Goal: Task Accomplishment & Management: Use online tool/utility

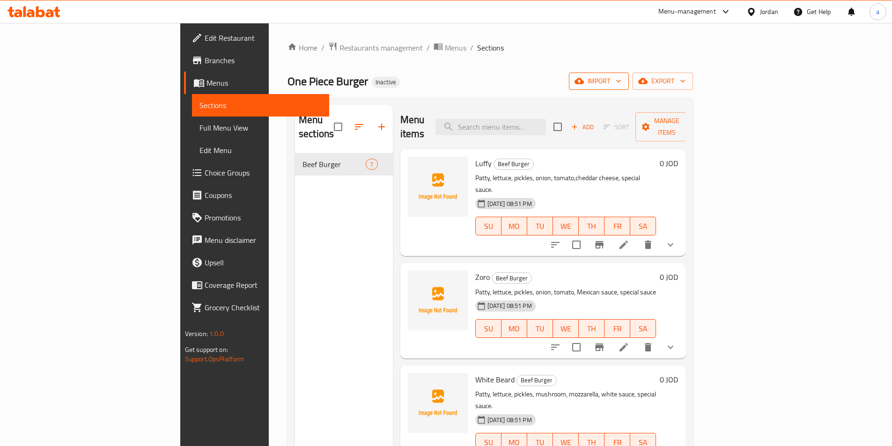
click at [623, 85] on icon "button" at bounding box center [618, 80] width 9 height 9
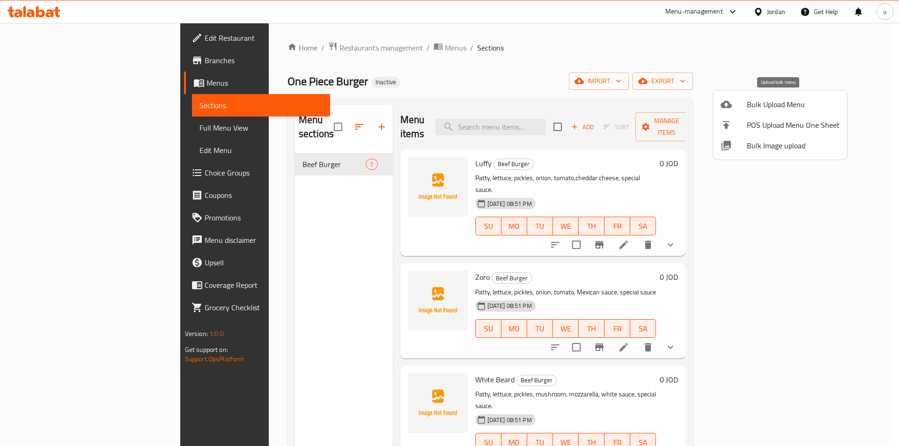
click at [762, 104] on span "Bulk Upload Menu" at bounding box center [793, 104] width 93 height 11
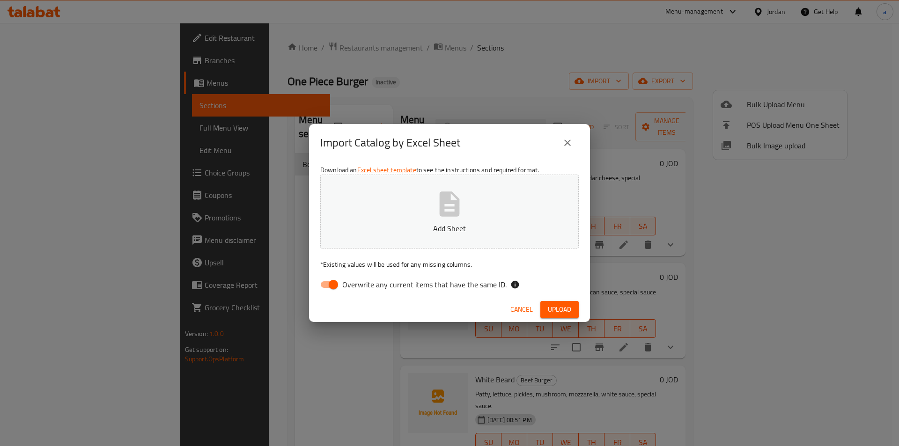
click at [413, 290] on span "Overwrite any current items that have the same ID." at bounding box center [424, 284] width 164 height 11
click at [360, 291] on input "Overwrite any current items that have the same ID." at bounding box center [333, 285] width 53 height 18
checkbox input "false"
click at [548, 302] on button "Upload" at bounding box center [559, 309] width 38 height 17
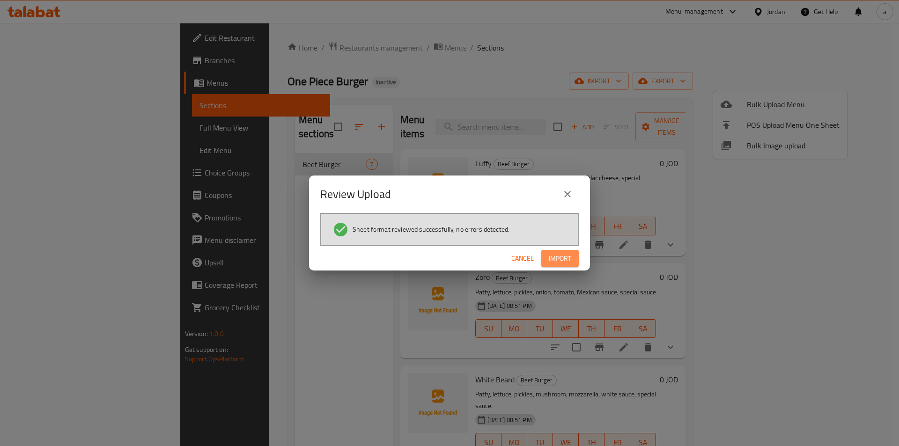
click at [562, 250] on button "Import" at bounding box center [559, 258] width 37 height 17
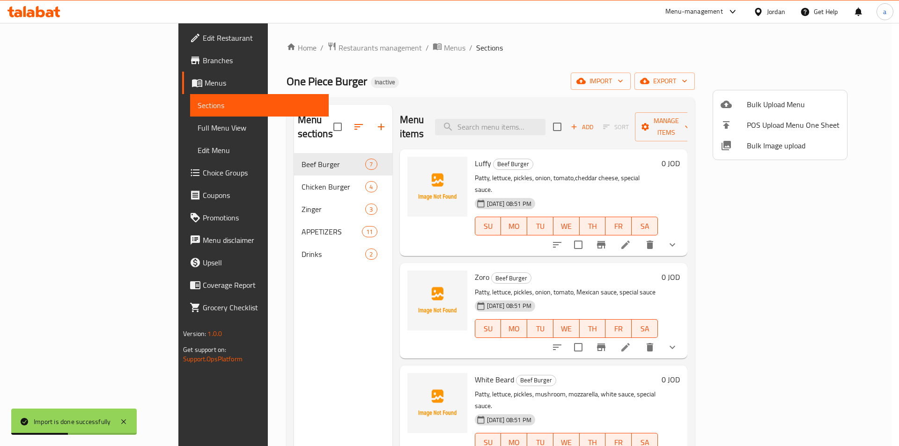
click at [89, 128] on div at bounding box center [449, 223] width 899 height 446
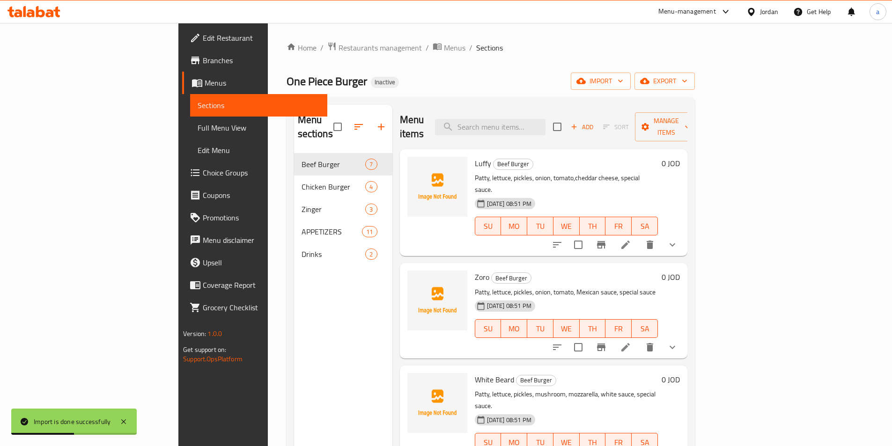
click at [198, 128] on span "Full Menu View" at bounding box center [259, 127] width 122 height 11
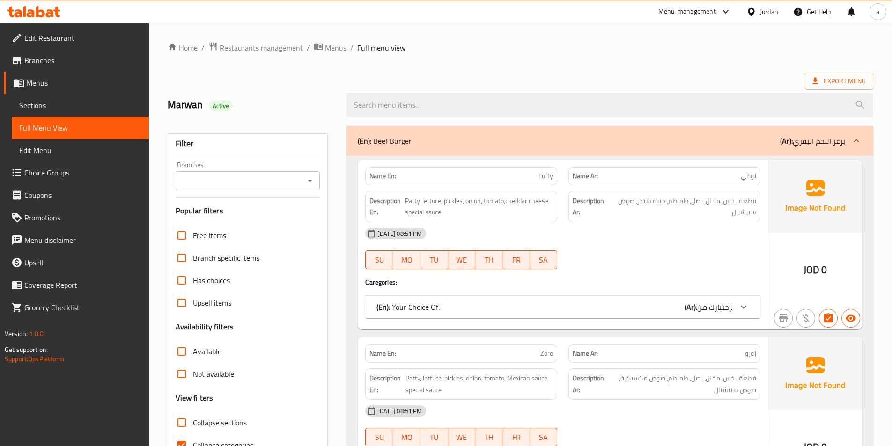
click at [188, 425] on input "Collapse sections" at bounding box center [181, 423] width 22 height 22
checkbox input "true"
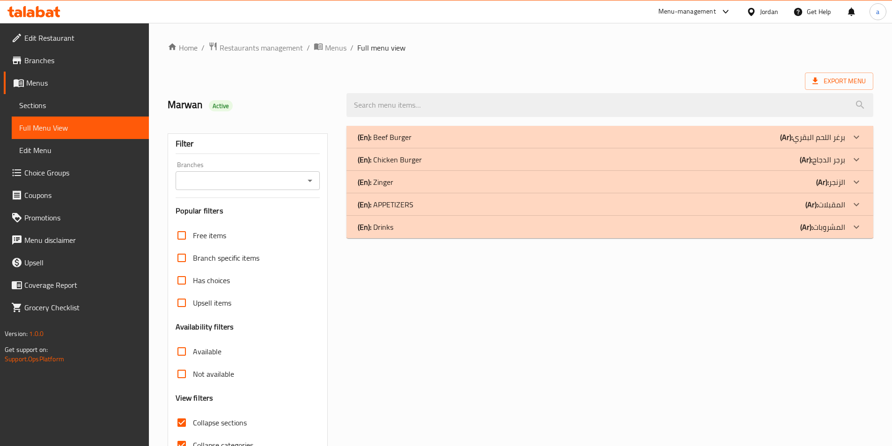
scroll to position [52, 0]
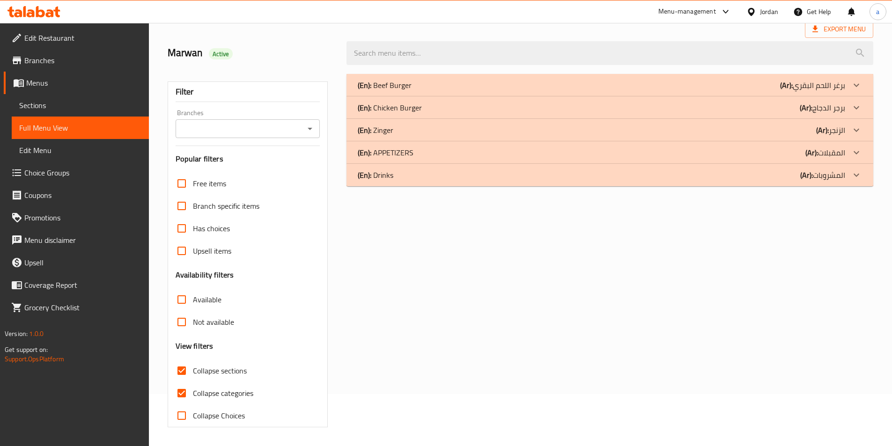
click at [182, 394] on input "Collapse categories" at bounding box center [181, 393] width 22 height 22
checkbox input "false"
click at [422, 108] on div "(En): Chicken Burger (Ar): برجر الدجاج" at bounding box center [602, 107] width 488 height 11
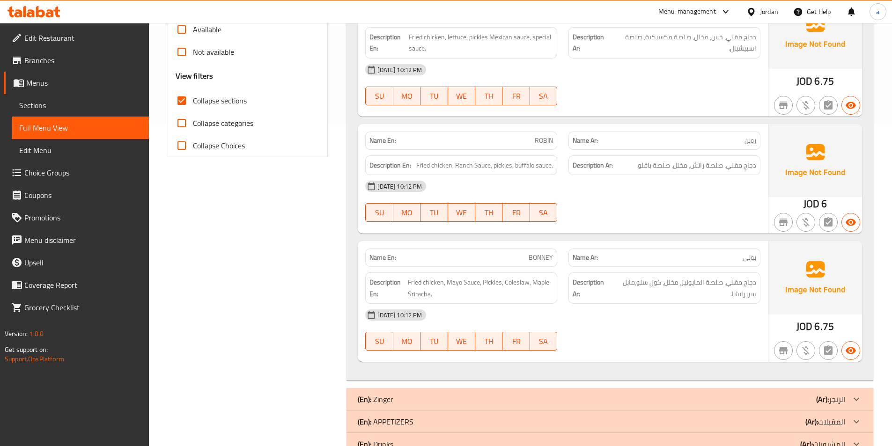
scroll to position [350, 0]
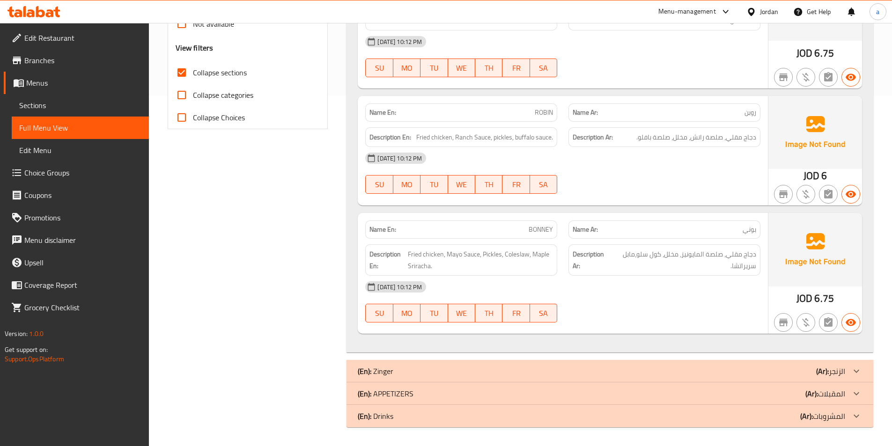
click at [456, 374] on div "(En): [PERSON_NAME] (Ar): الزنجر" at bounding box center [602, 371] width 488 height 11
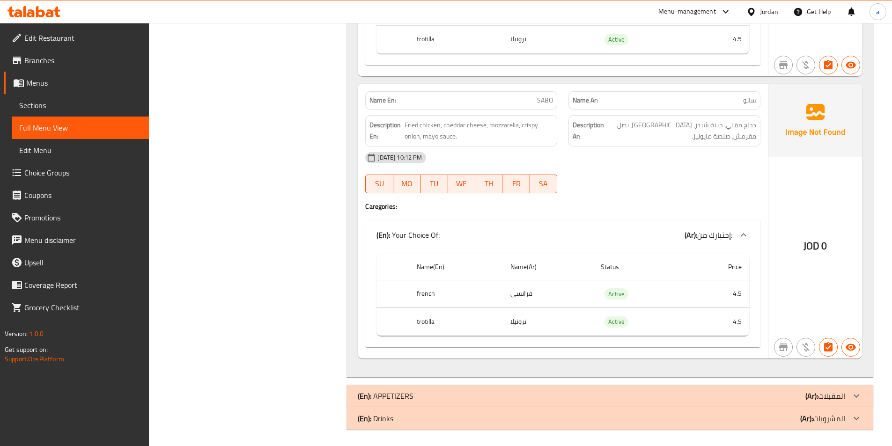
scroll to position [1228, 0]
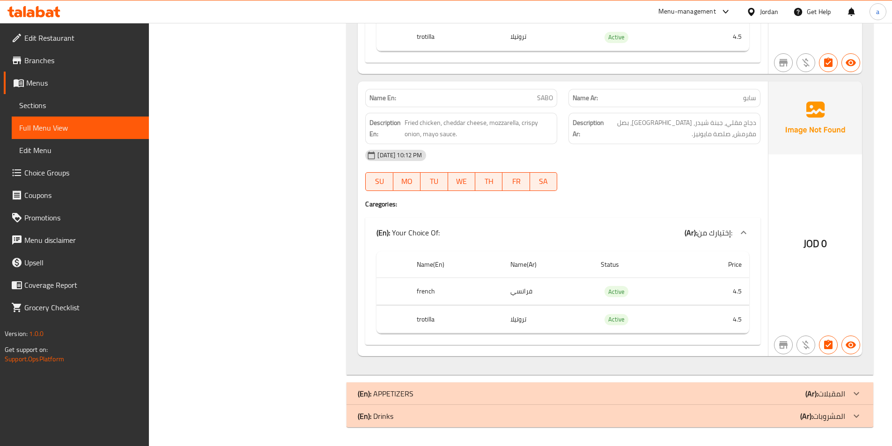
click at [444, 417] on div "(En): Drinks (Ar): المشروبات" at bounding box center [602, 416] width 488 height 11
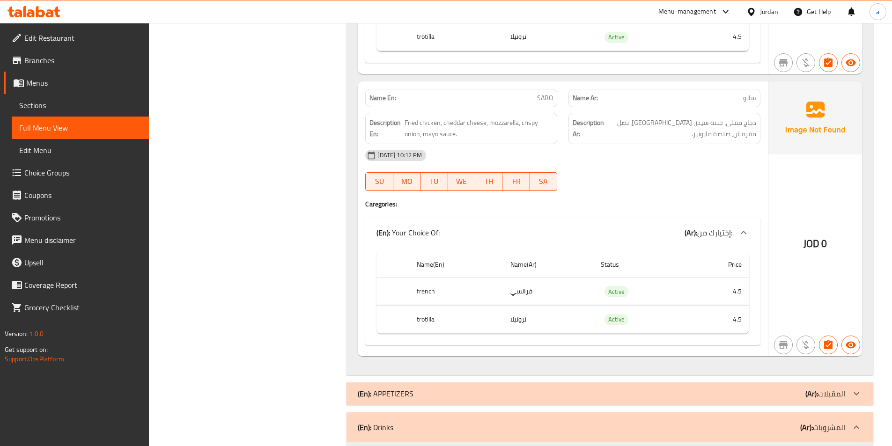
drag, startPoint x: 448, startPoint y: 397, endPoint x: 449, endPoint y: 357, distance: 39.4
click at [449, 397] on div "(En): APPETIZERS (Ar): المقبلات" at bounding box center [602, 393] width 488 height 11
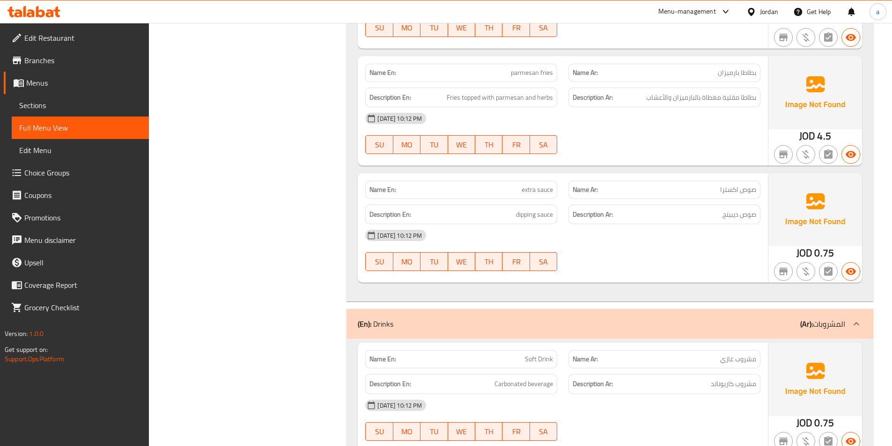
scroll to position [2617, 0]
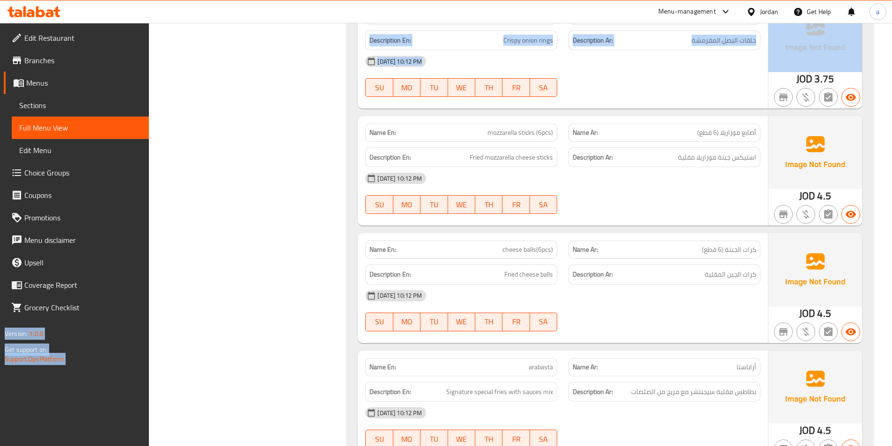
drag, startPoint x: 890, startPoint y: 16, endPoint x: 896, endPoint y: 16, distance: 5.6
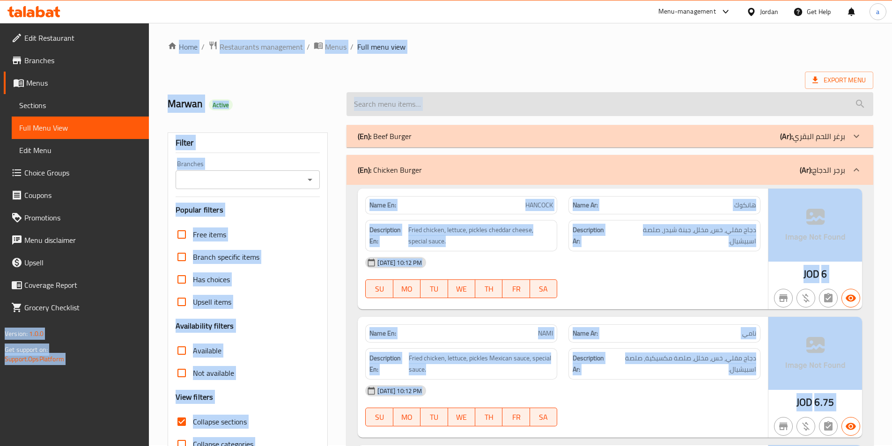
scroll to position [0, 0]
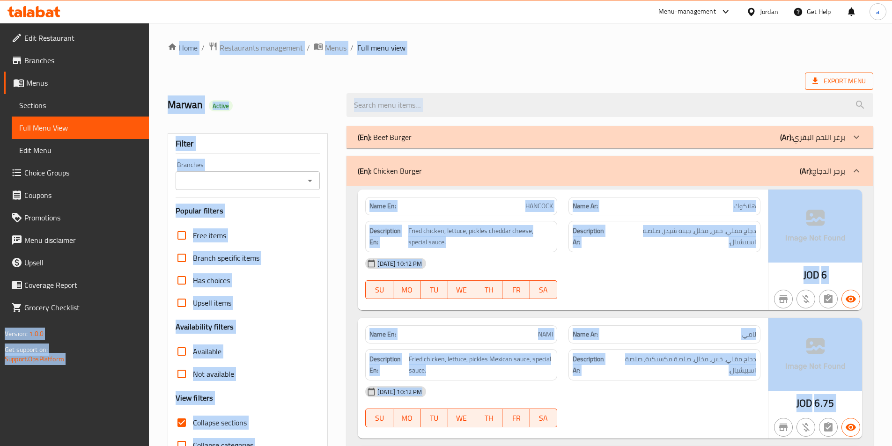
click at [838, 81] on span "Export Menu" at bounding box center [839, 81] width 53 height 12
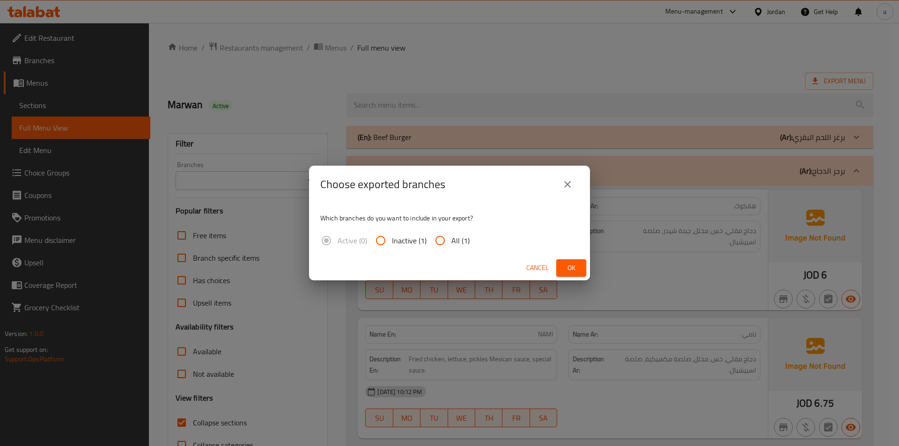
click at [457, 235] on span "All (1)" at bounding box center [460, 240] width 18 height 11
click at [451, 234] on input "All (1)" at bounding box center [440, 240] width 22 height 22
radio input "true"
click at [567, 268] on span "Ok" at bounding box center [571, 268] width 15 height 12
